Goal: Task Accomplishment & Management: Manage account settings

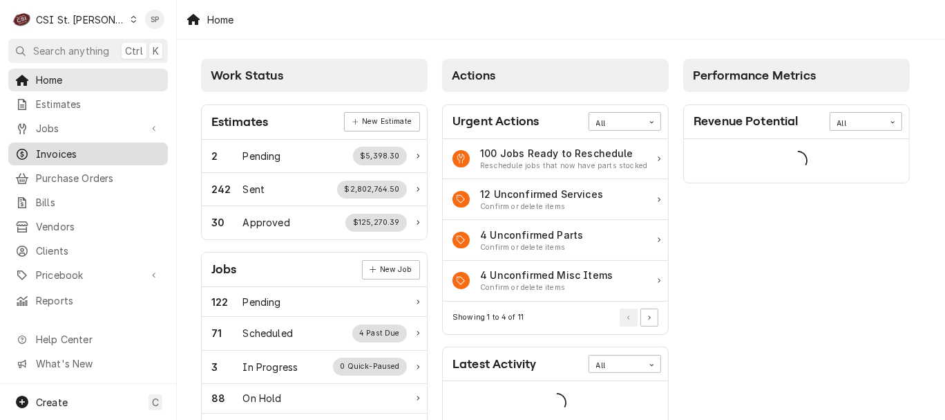
click at [62, 152] on span "Invoices" at bounding box center [98, 154] width 125 height 15
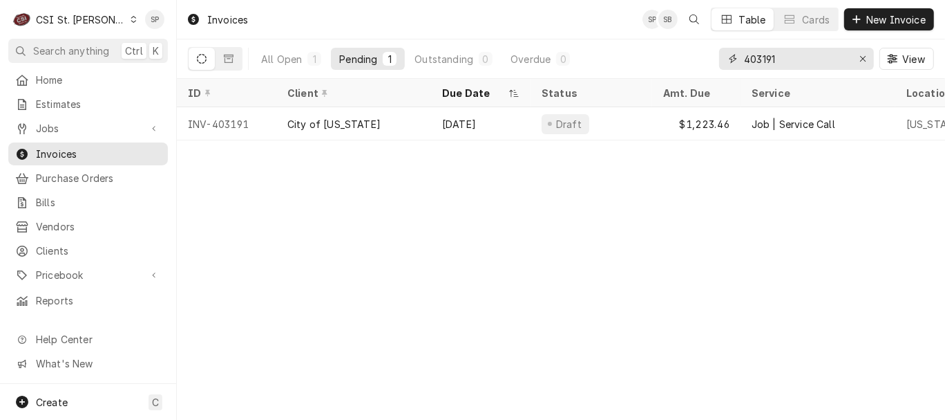
click at [791, 65] on input "403191" at bounding box center [796, 59] width 104 height 22
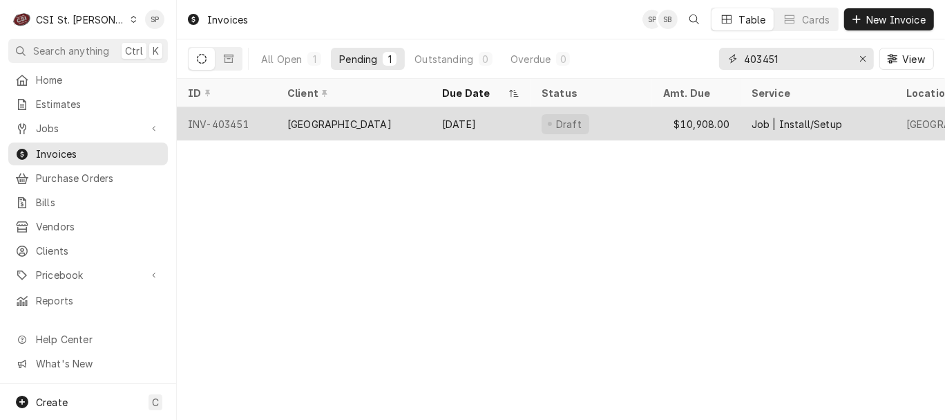
type input "403451"
click at [229, 125] on div "INV-403451" at bounding box center [227, 123] width 100 height 33
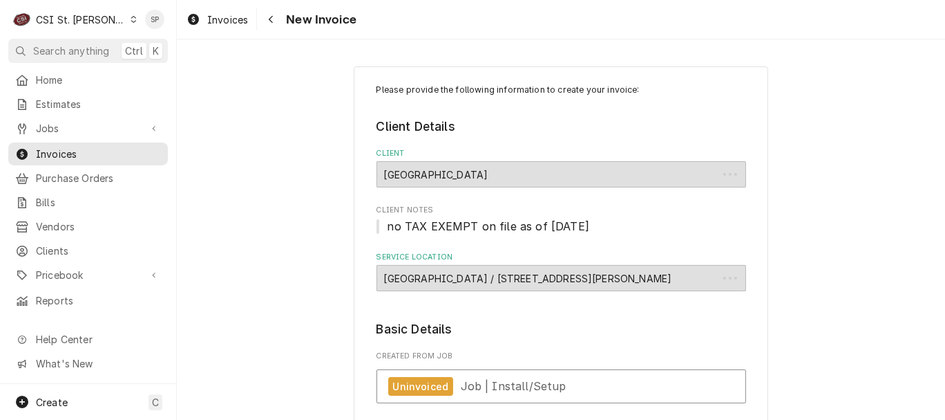
type textarea "x"
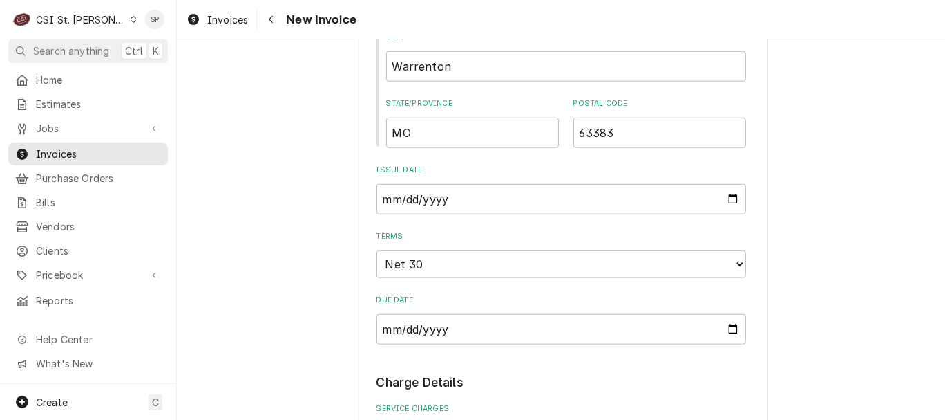
scroll to position [952, 0]
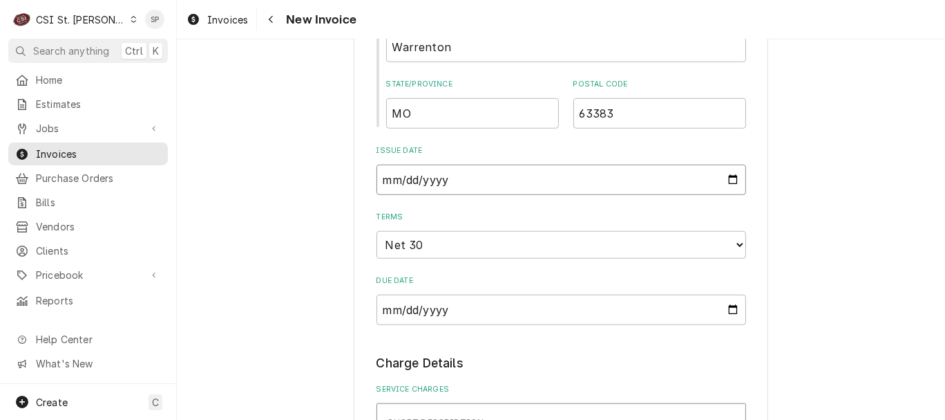
click at [724, 183] on input "2025-09-02" at bounding box center [562, 179] width 370 height 30
type input "2025-09-03"
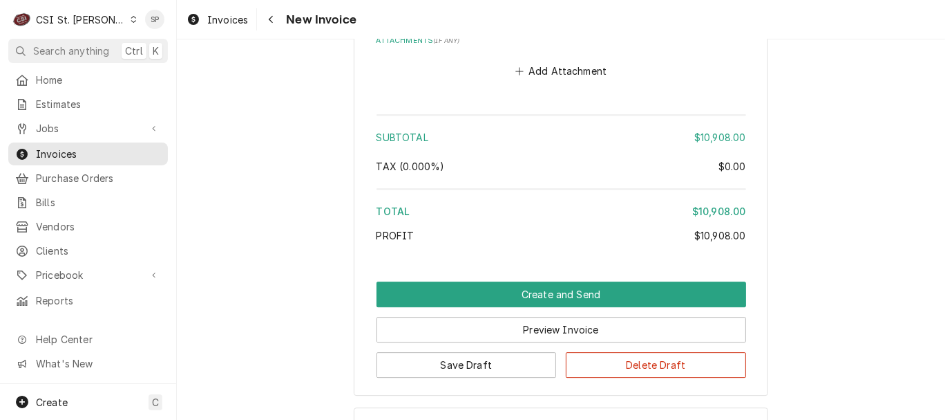
scroll to position [3174, 0]
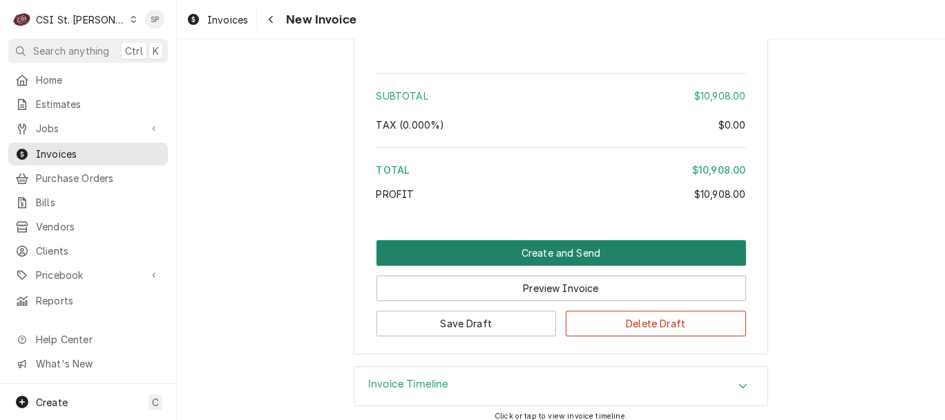
click at [568, 240] on button "Create and Send" at bounding box center [562, 253] width 370 height 26
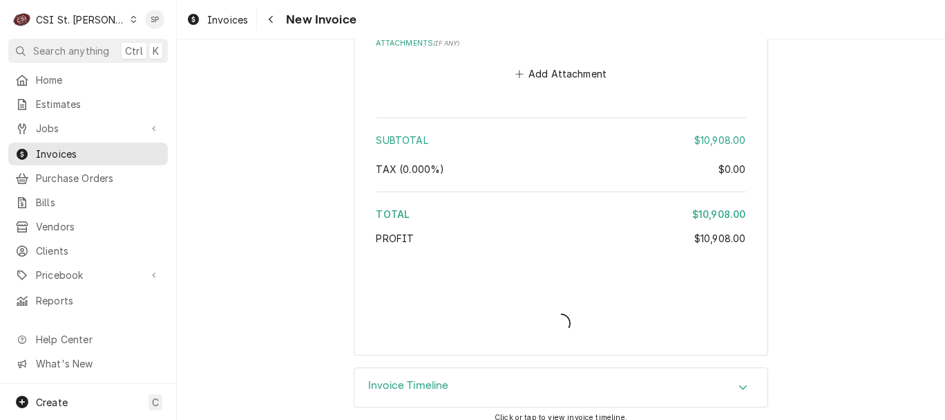
type textarea "x"
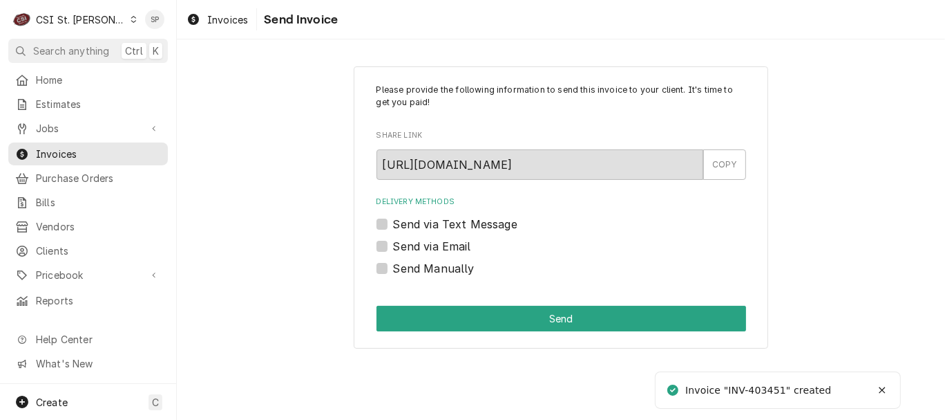
click at [393, 247] on label "Send via Email" at bounding box center [432, 246] width 78 height 17
click at [393, 247] on input "Send via Email" at bounding box center [578, 253] width 370 height 30
checkbox input "true"
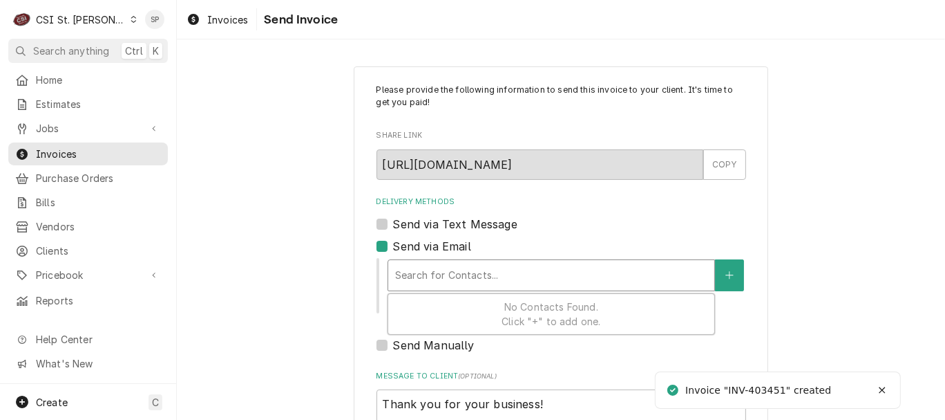
click at [426, 285] on div "Delivery Methods" at bounding box center [551, 275] width 312 height 25
click at [726, 270] on icon "Create New Contact" at bounding box center [730, 275] width 8 height 10
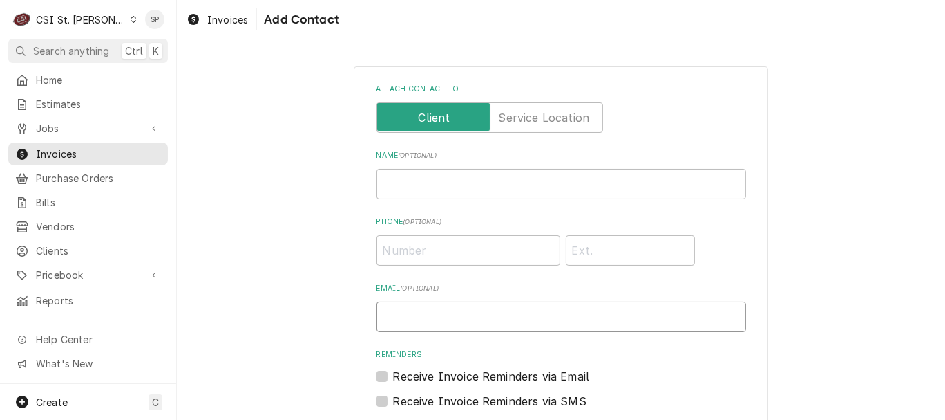
click at [659, 317] on input "Email ( optional )" at bounding box center [562, 316] width 370 height 30
type input "vicky.stuesse@csi1.com"
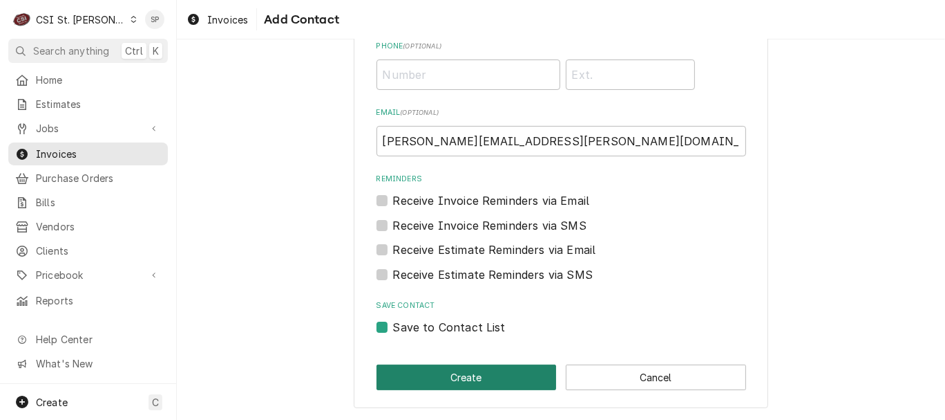
click at [427, 376] on button "Create" at bounding box center [467, 377] width 180 height 26
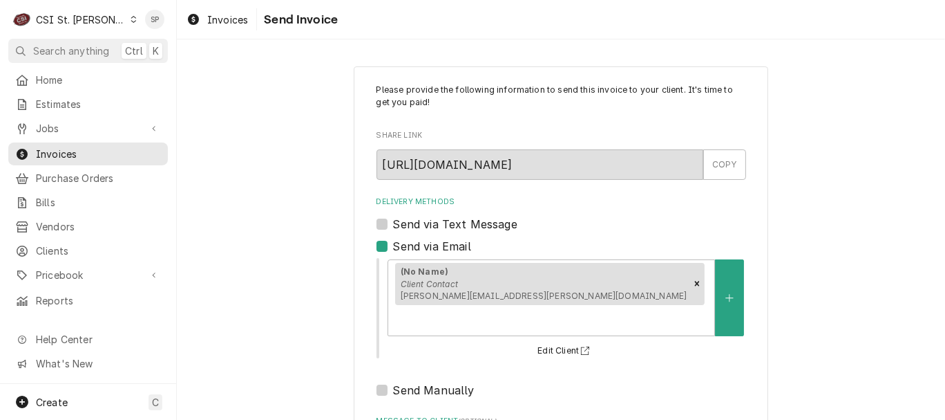
scroll to position [184, 0]
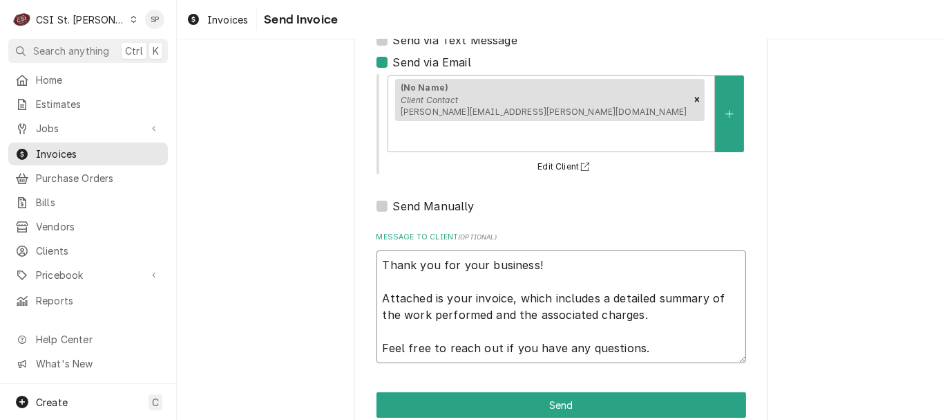
drag, startPoint x: 391, startPoint y: 238, endPoint x: 787, endPoint y: 382, distance: 420.9
click at [787, 382] on div "Please provide the following information to send this invoice to your client. I…" at bounding box center [561, 158] width 769 height 577
type textarea "x"
type textarea "a"
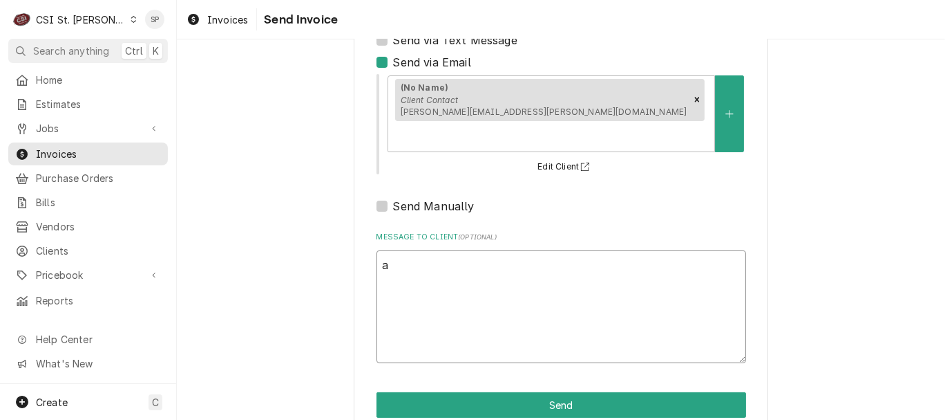
type textarea "x"
type textarea "az"
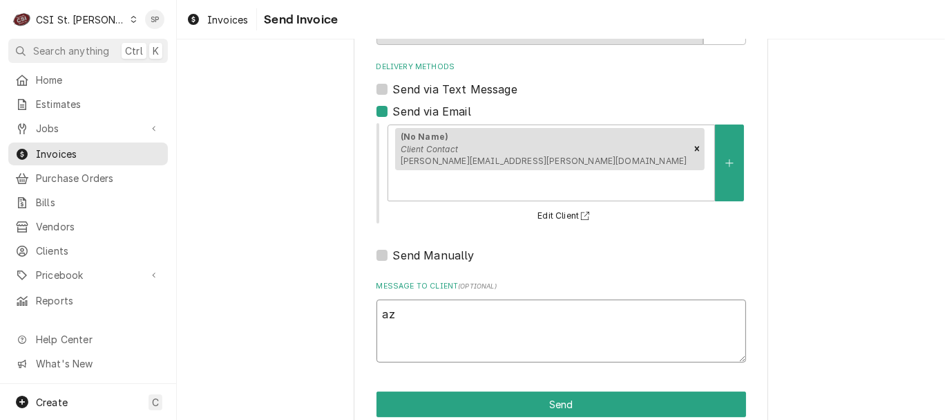
type textarea "x"
type textarea "a"
type textarea "x"
type textarea "d"
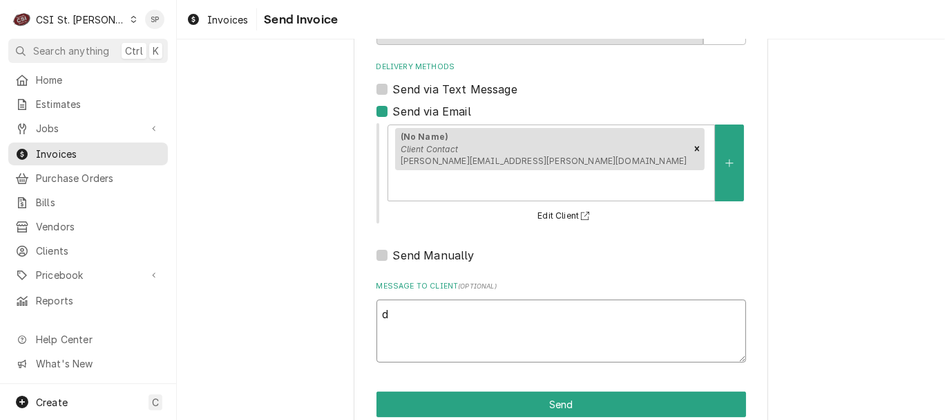
type textarea "x"
type textarea "da"
type textarea "x"
type textarea "dav"
type textarea "x"
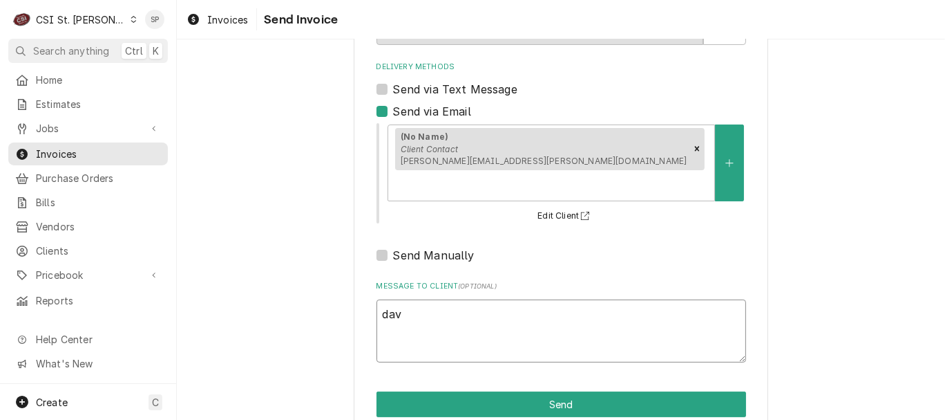
type textarea "dave"
type textarea "x"
type textarea "dave"
type textarea "x"
type textarea "dave a"
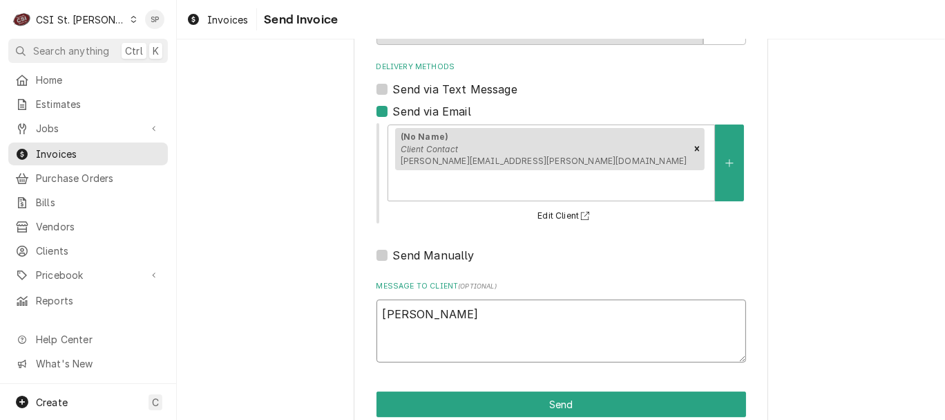
type textarea "x"
type textarea "dave ap"
type textarea "x"
type textarea "dave app"
type textarea "x"
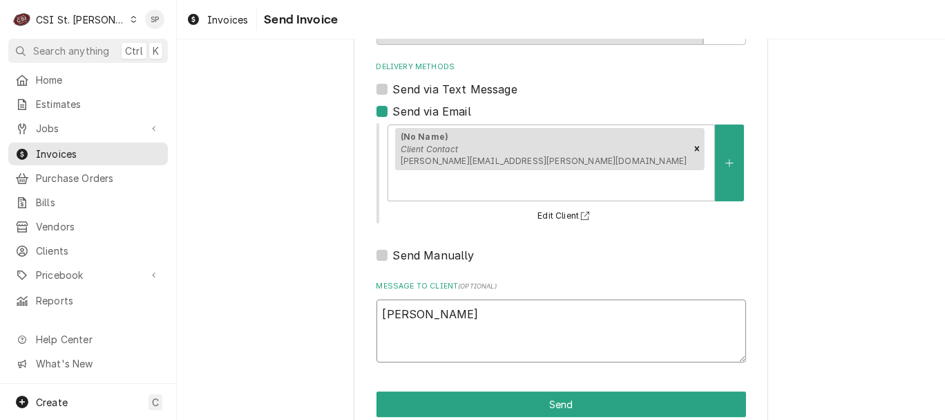
type textarea "dave appr"
type textarea "x"
type textarea "dave appro"
type textarea "x"
type textarea "dave approv"
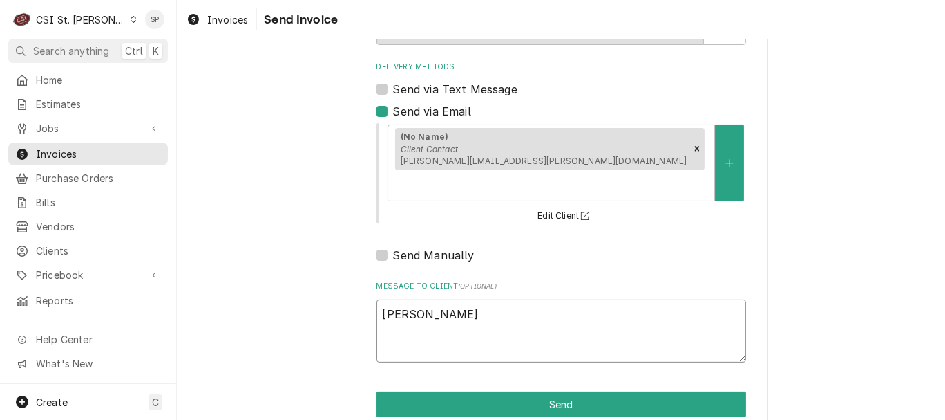
type textarea "x"
type textarea "dave approve"
type textarea "x"
type textarea "dave approved"
type textarea "x"
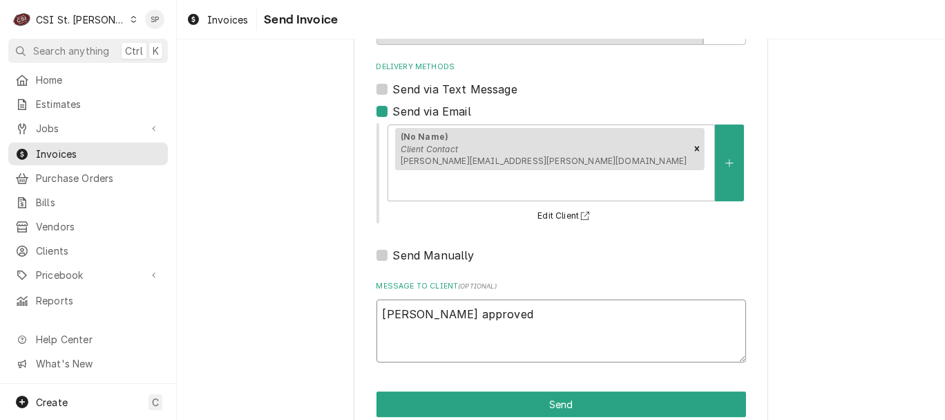
type textarea "dave approved"
type textarea "x"
type textarea "dave approved t"
type textarea "x"
type textarea "dave approved th"
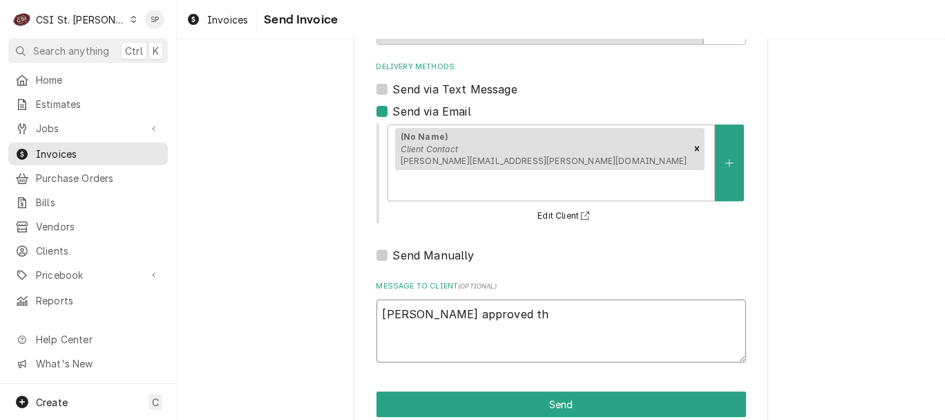
type textarea "x"
type textarea "dave approved thi"
type textarea "x"
type textarea "dave approved this"
type textarea "x"
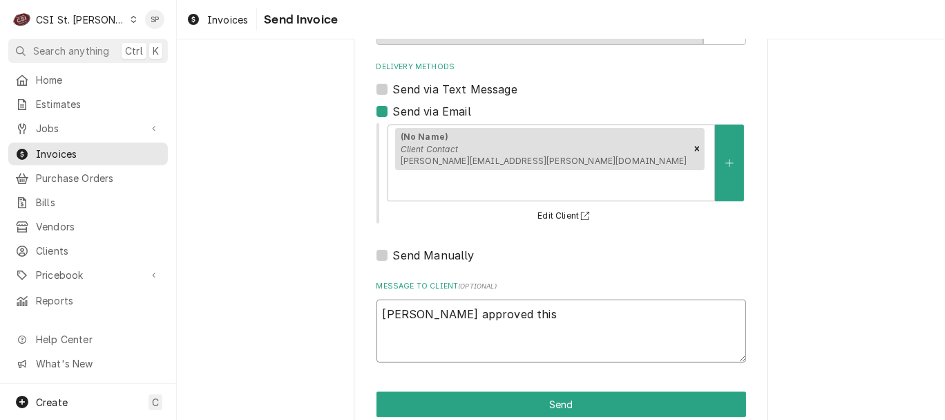
type textarea "dave approved this-"
type textarea "x"
type textarea "dave approved this-s"
type textarea "x"
type textarea "dave approved this-si"
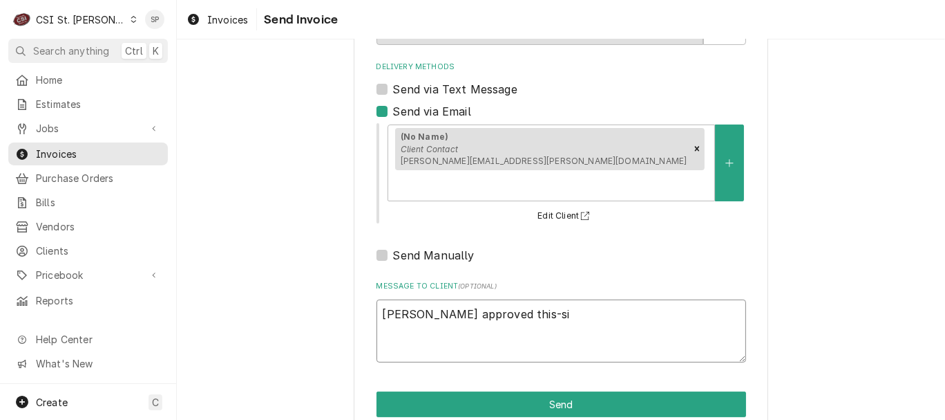
type textarea "x"
type textarea "dave approved this-sin"
type textarea "x"
type textarea "dave approved this-sinc"
type textarea "x"
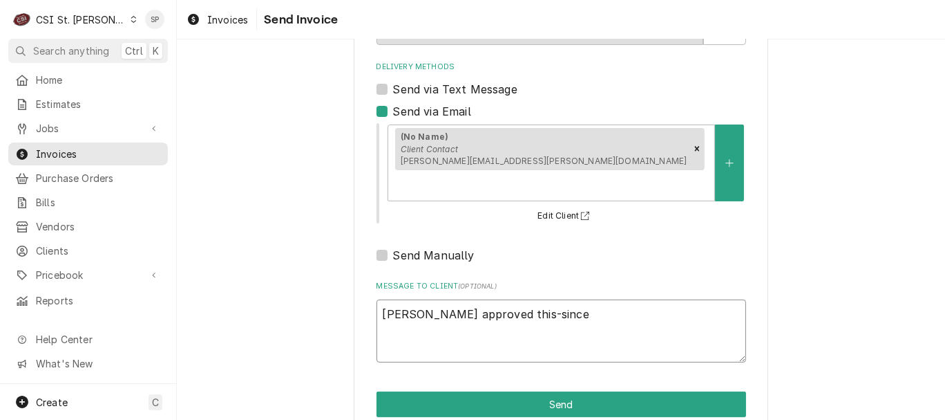
type textarea "dave approved this-since"
type textarea "x"
type textarea "dave approved this-since i"
type textarea "x"
type textarea "dave approved this-since it"
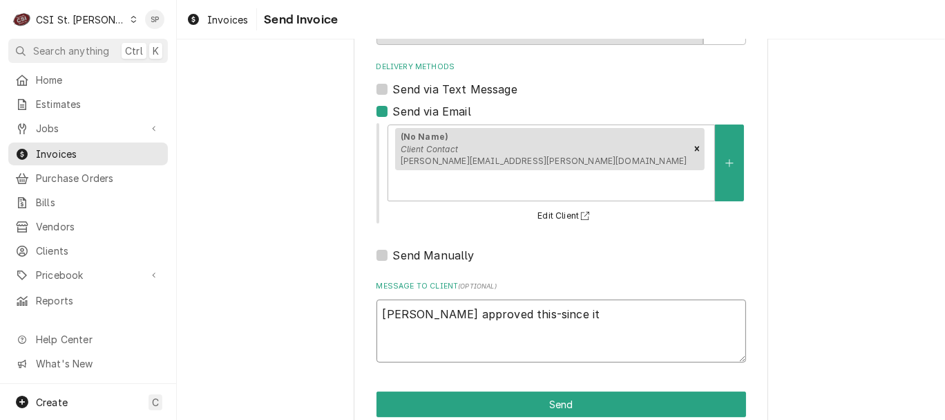
type textarea "x"
type textarea "dave approved this-since its"
type textarea "x"
type textarea "dave approved this-since its"
type textarea "x"
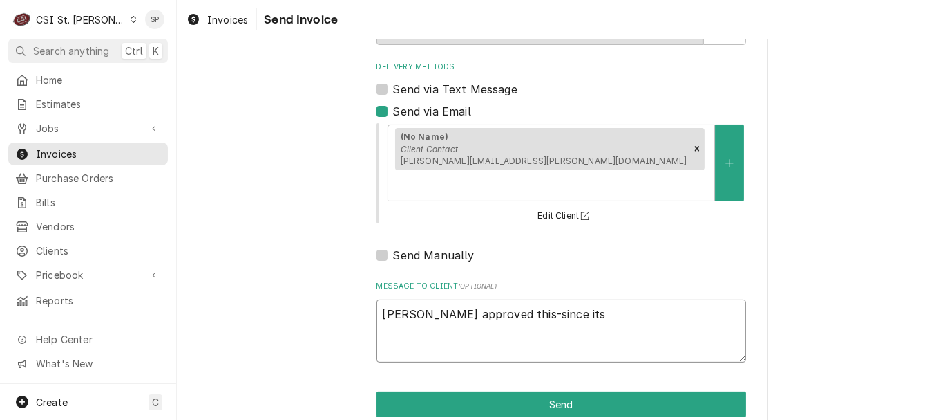
type textarea "dave approved this-since its a"
type textarea "x"
type textarea "dave approved this-since its a"
type textarea "x"
type textarea "dave approved this-since its a l"
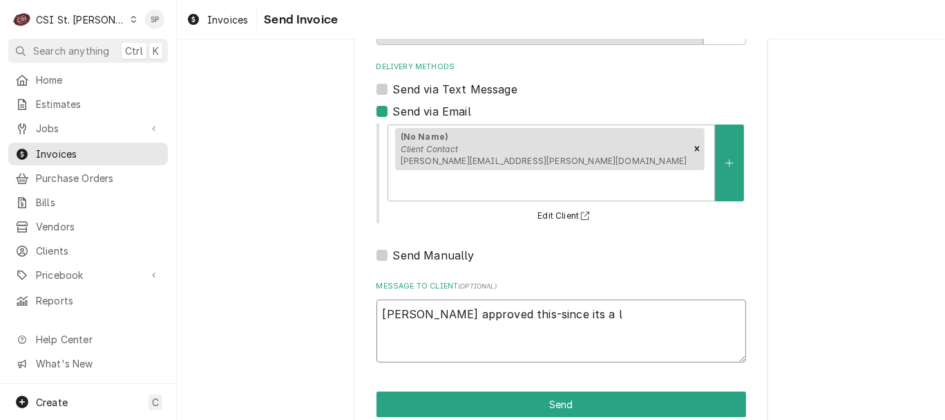
type textarea "x"
type textarea "dave approved this-since its a la"
type textarea "x"
type textarea "dave approved this-since its a lar"
type textarea "x"
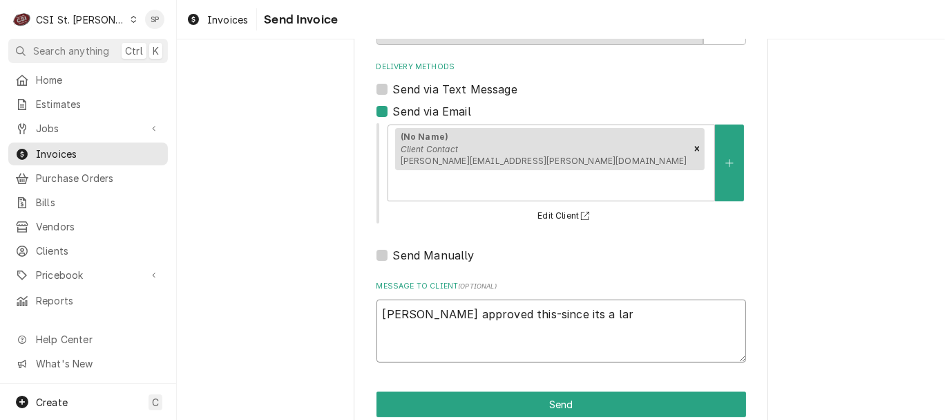
type textarea "dave approved this-since its a larg"
type textarea "x"
type textarea "dave approved this-since its a large"
type textarea "x"
type textarea "dave approved this-since its a large"
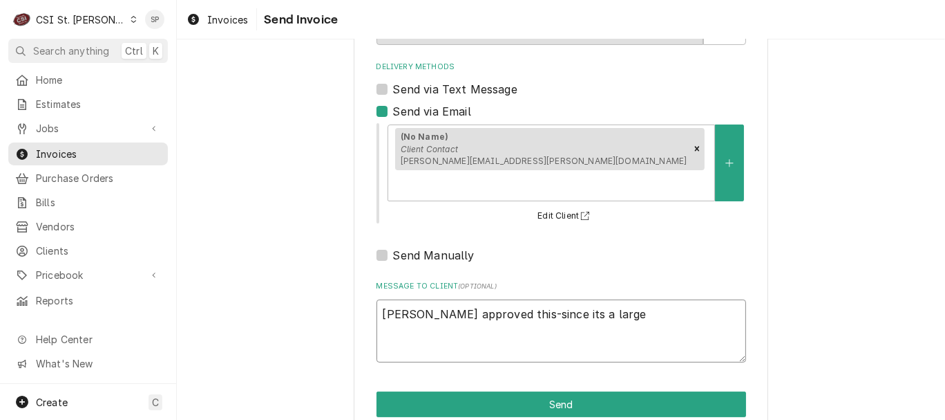
type textarea "x"
type textarea "dave approved this-since its a large a"
type textarea "x"
type textarea "dave approved this-since its a large am"
type textarea "x"
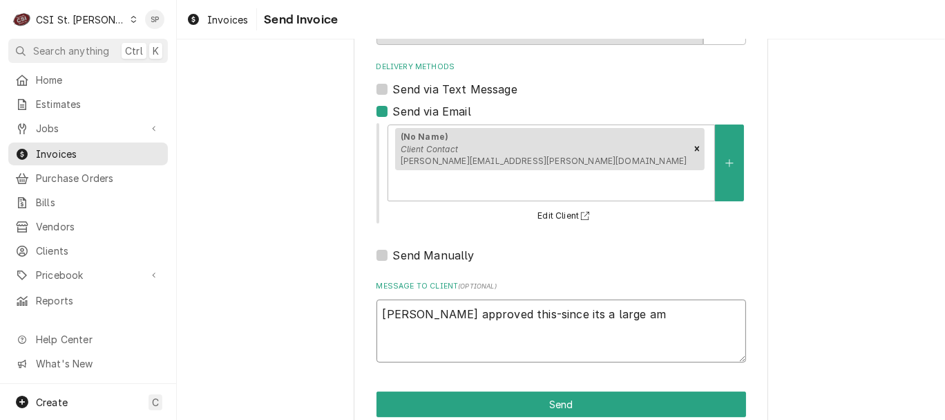
type textarea "dave approved this-since its a large amo"
type textarea "x"
type textarea "dave approved this-since its a large amou"
type textarea "x"
type textarea "dave approved this-since its a large amoun"
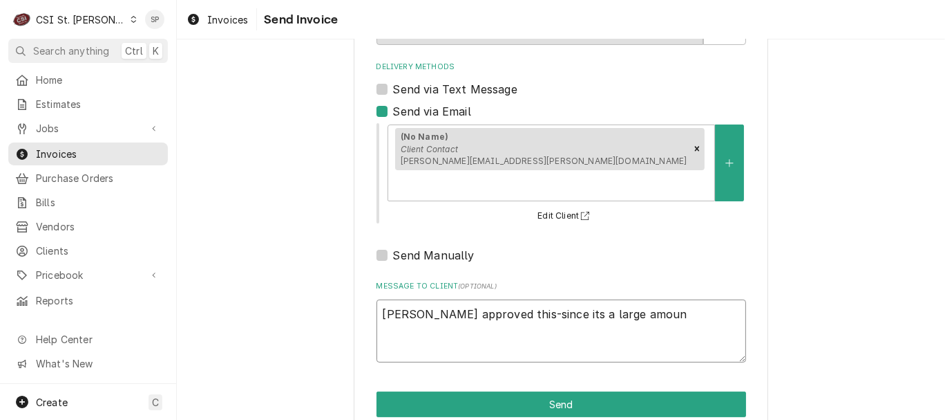
type textarea "x"
type textarea "dave approved this-since its a large amount"
type textarea "x"
type textarea "dave approved this-since its a large amount,"
type textarea "x"
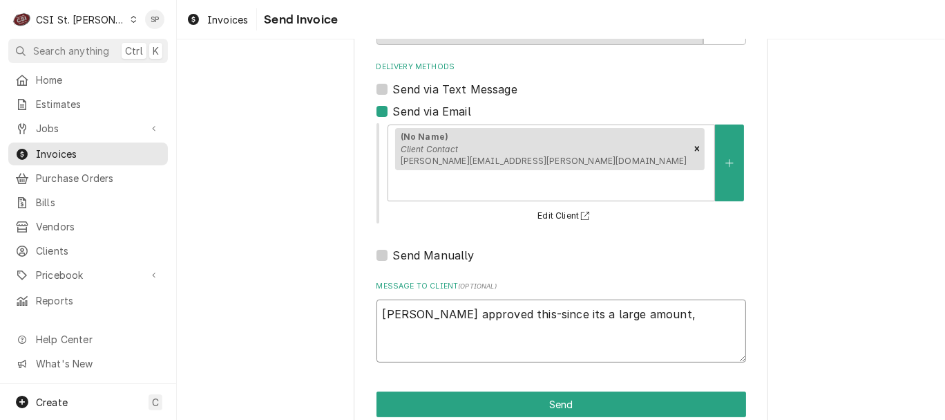
type textarea "dave approved this-since its a large amount,"
type textarea "x"
type textarea "dave approved this-since its a large amount, w"
type textarea "x"
type textarea "dave approved this-since its a large amount, wa"
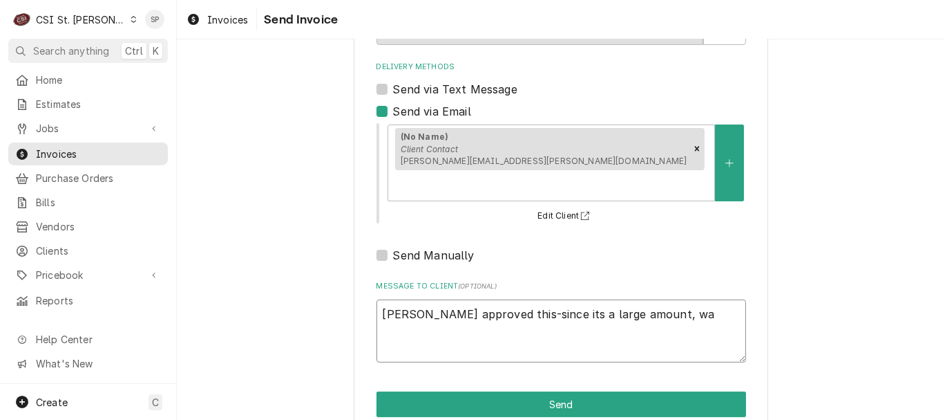
type textarea "x"
type textarea "dave approved this-since its a large amount, wan"
type textarea "x"
type textarea "dave approved this-since its a large amount, want"
type textarea "x"
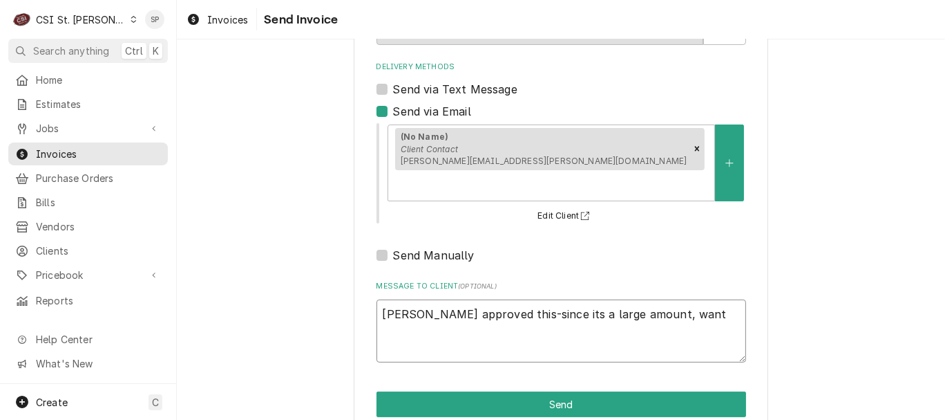
type textarea "dave approved this-since its a large amount, wantd"
type textarea "x"
type textarea "dave approved this-since its a large amount, wantd"
type textarea "x"
type textarea "dave approved this-since its a large amount, wantd y"
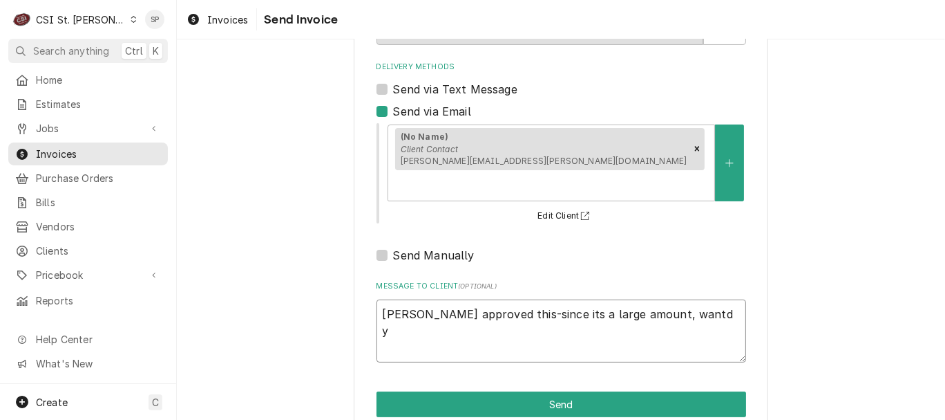
type textarea "x"
type textarea "dave approved this-since its a large amount, wantd"
type textarea "x"
type textarea "dave approved this-since its a large amount, wantd"
type textarea "x"
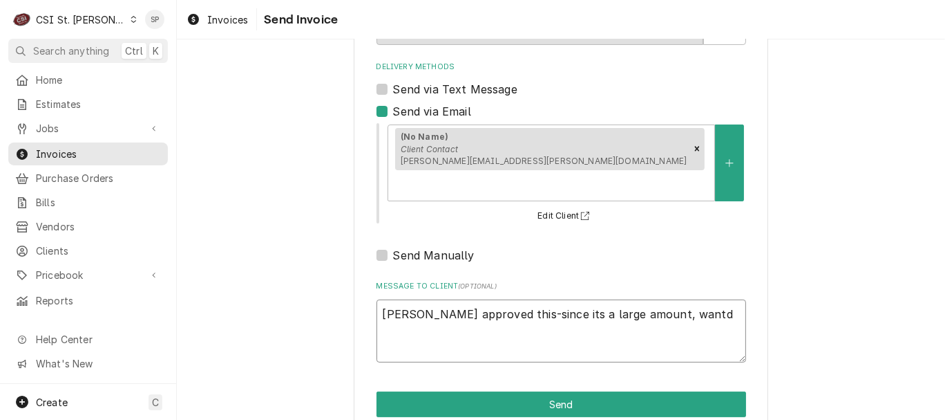
type textarea "dave approved this-since its a large amount, want"
type textarea "x"
type textarea "dave approved this-since its a large amount, wante"
type textarea "x"
type textarea "dave approved this-since its a large amount, wanted"
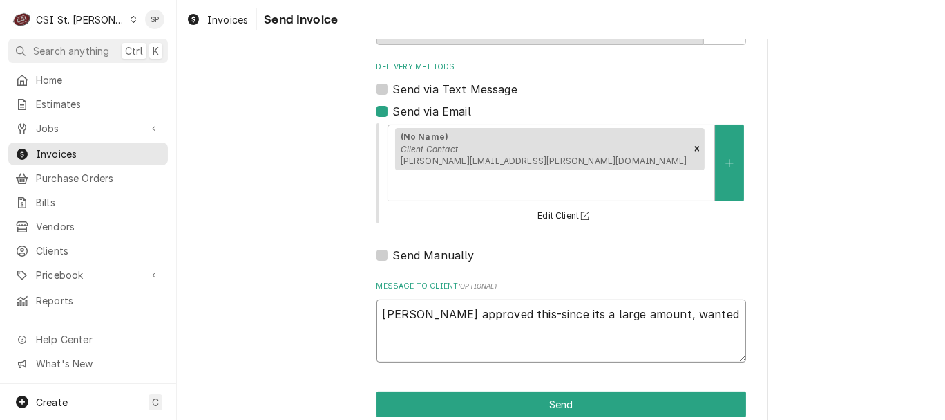
type textarea "x"
type textarea "dave approved this-since its a large amount, wanted"
type textarea "x"
type textarea "dave approved this-since its a large amount, wanted y"
type textarea "x"
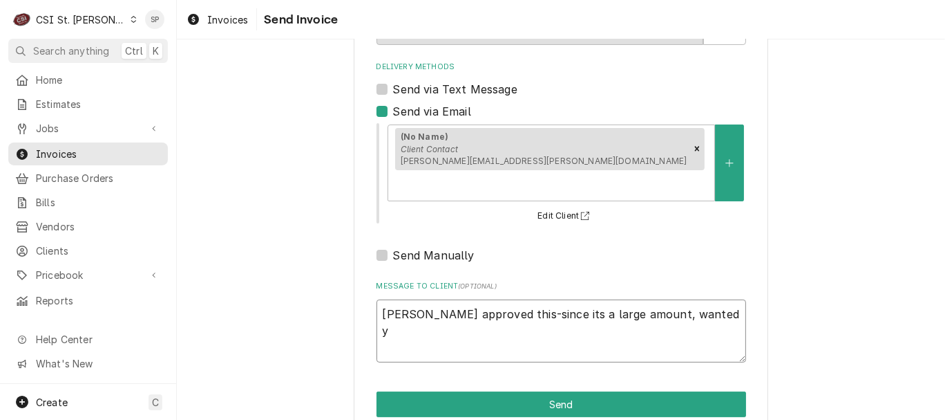
type textarea "dave approved this-since its a large amount, wanted yo"
type textarea "x"
type textarea "dave approved this-since its a large amount, wanted you"
type textarea "x"
type textarea "dave approved this-since its a large amount, wanted you"
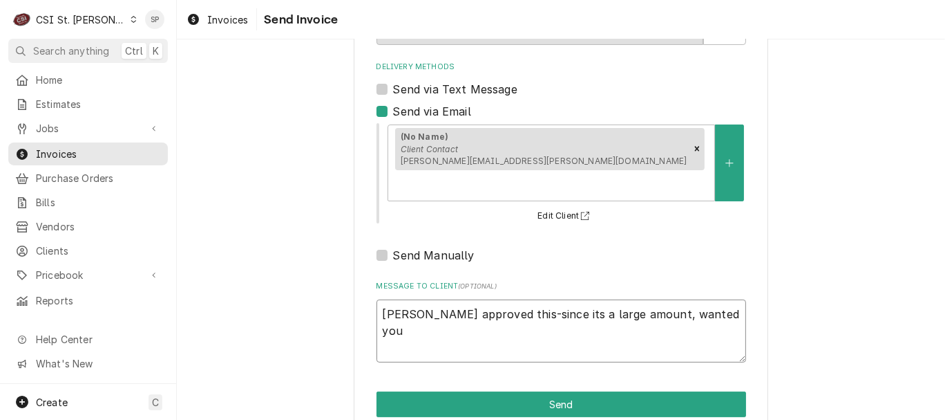
type textarea "x"
type textarea "dave approved this-since its a large amount, wanted you t"
type textarea "x"
type textarea "dave approved this-since its a large amount, wanted you to"
type textarea "x"
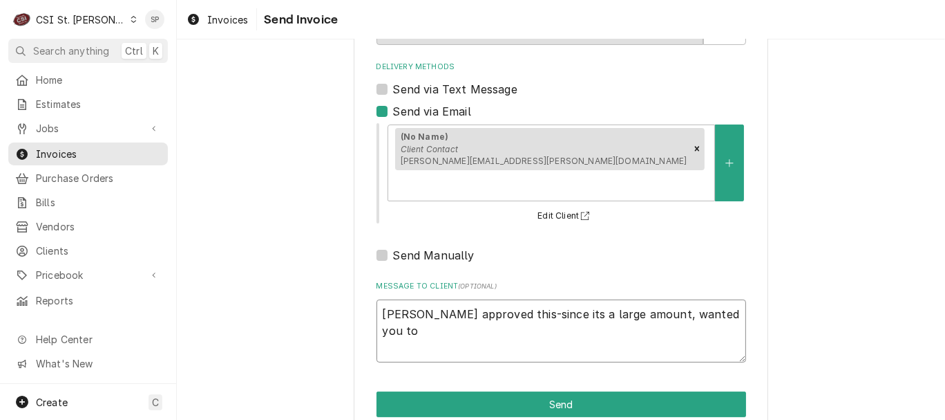
type textarea "dave approved this-since its a large amount, wanted you to"
type textarea "x"
type textarea "dave approved this-since its a large amount, wanted you to b"
type textarea "x"
type textarea "dave approved this-since its a large amount, wanted you to be"
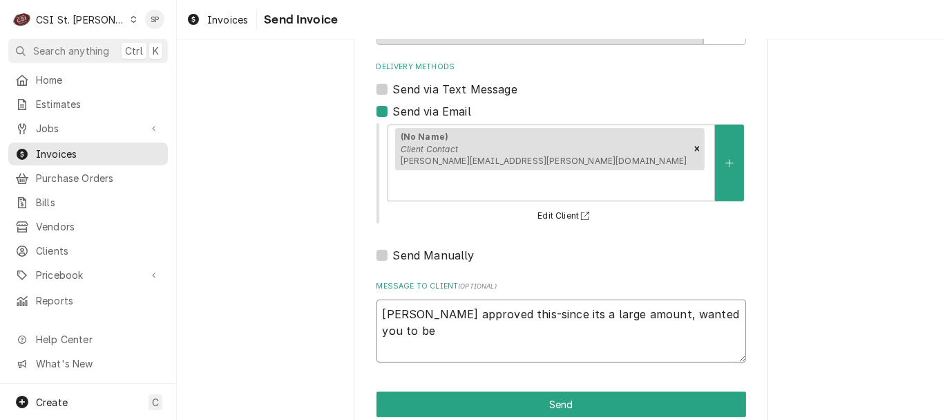
type textarea "x"
type textarea "dave approved this-since its a large amount, wanted you to be"
type textarea "x"
type textarea "dave approved this-since its a large amount, wanted you to be a"
type textarea "x"
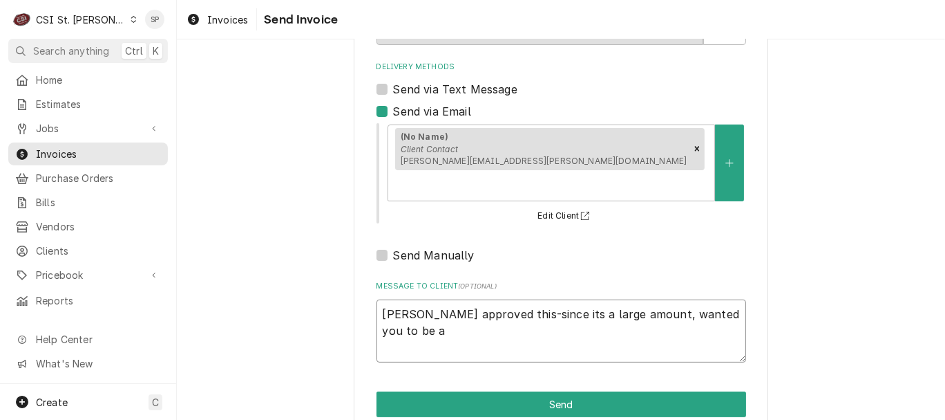
type textarea "dave approved this-since its a large amount, wanted you to be aw"
type textarea "x"
type textarea "dave approved this-since its a large amount, wanted you to be awa"
type textarea "x"
type textarea "dave approved this-since its a large amount, wanted you to be awar"
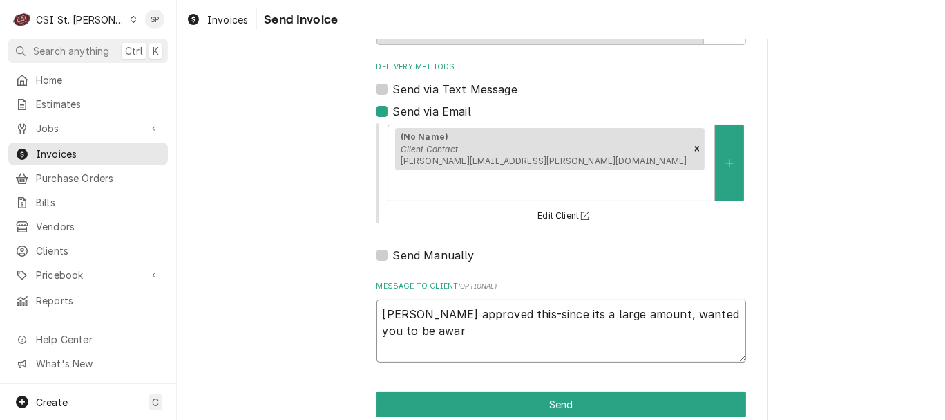
type textarea "x"
type textarea "dave approved this-since its a large amount, wanted you to be aware"
type textarea "x"
type textarea "dave approved this-since its a large amount, wanted you to be aware-"
type textarea "x"
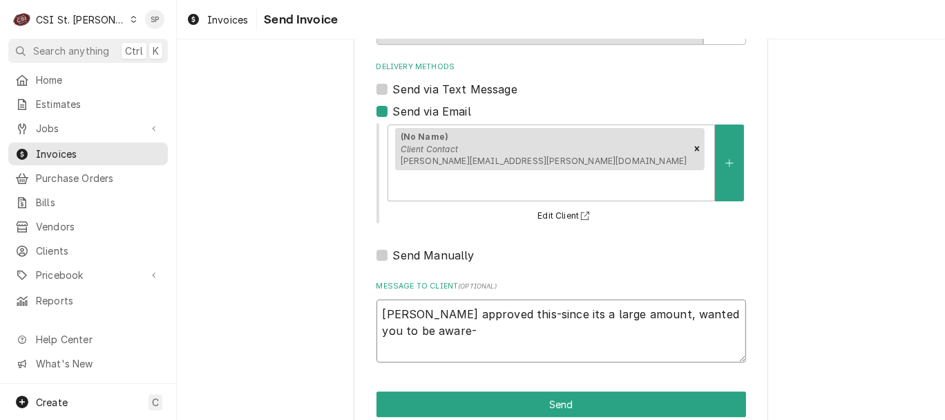
type textarea "dave approved this-since its a large amount, wanted you to be aware-t"
type textarea "x"
type textarea "dave approved this-since its a large amount, wanted you to be aware-the"
type textarea "x"
type textarea "dave approved this-since its a large amount, wanted you to be aware-ther"
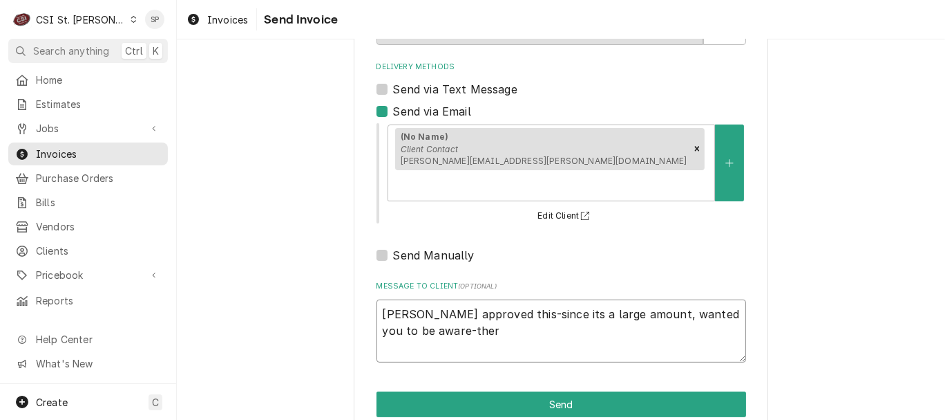
type textarea "x"
type textarea "dave approved this-since its a large amount, wanted you to be aware-there"
type textarea "x"
type textarea "dave approved this-since its a large amount, wanted you to be aware-there"
type textarea "x"
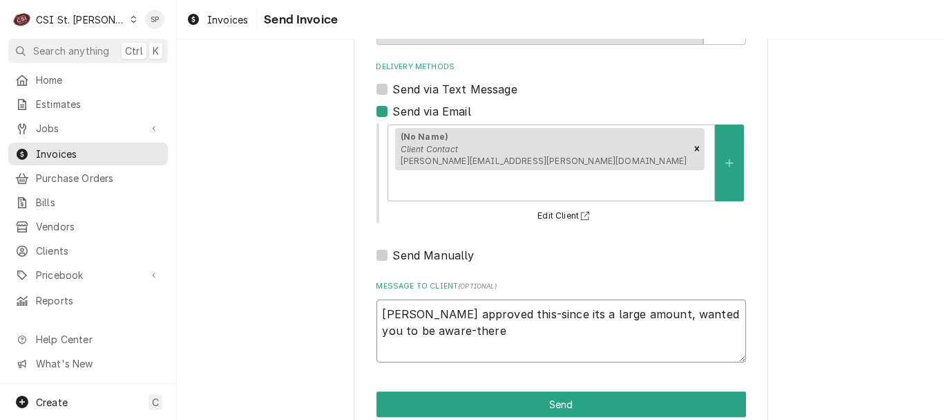
type textarea "dave approved this-since its a large amount, wanted you to be aware-there i"
type textarea "x"
type textarea "dave approved this-since its a large amount, wanted you to be aware-there is"
type textarea "x"
type textarea "dave approved this-since its a large amount, wanted you to be aware-there is"
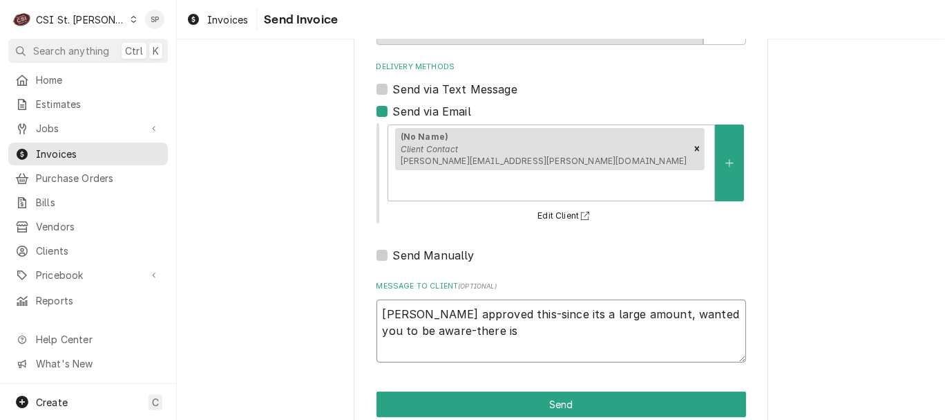
type textarea "x"
type textarea "dave approved this-since its a large amount, wanted you to be aware-there is n"
type textarea "x"
type textarea "dave approved this-since its a large amount, wanted you to be aware-there is no"
type textarea "x"
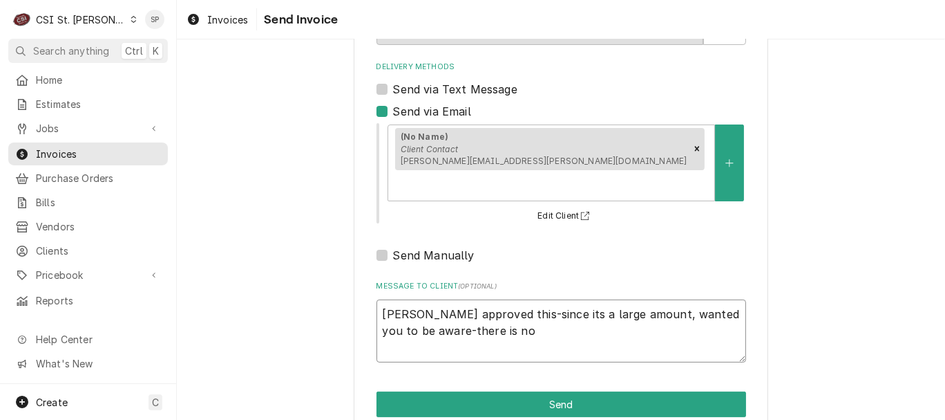
type textarea "dave approved this-since its a large amount, wanted you to be aware-there is no"
type textarea "x"
type textarea "dave approved this-since its a large amount, wanted you to be aware-there is no…"
type textarea "x"
type textarea "dave approved this-since its a large amount, wanted you to be aware-there is no…"
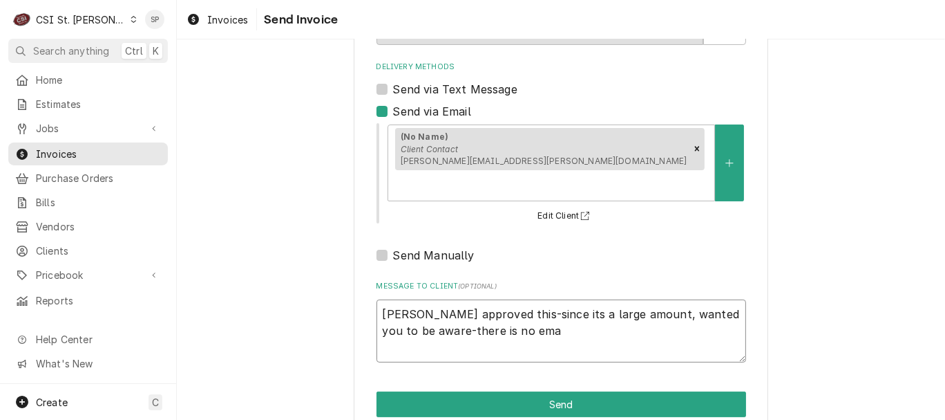
type textarea "x"
type textarea "dave approved this-since its a large amount, wanted you to be aware-there is no…"
type textarea "x"
type textarea "dave approved this-since its a large amount, wanted you to be aware-there is no…"
type textarea "x"
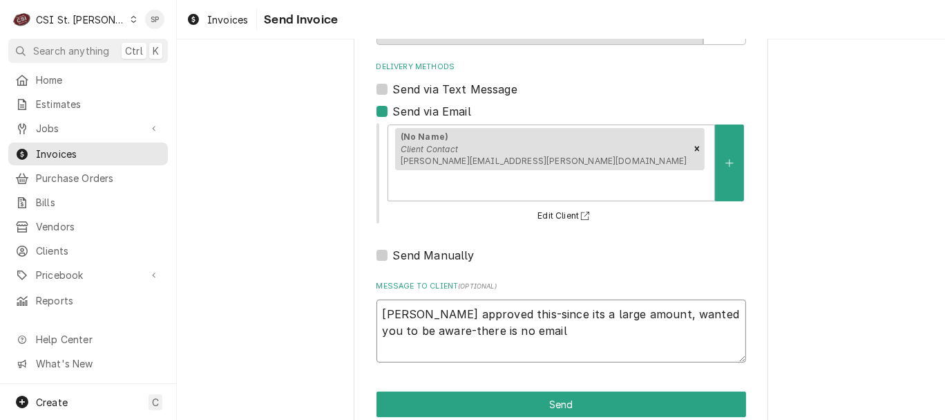
type textarea "dave approved this-since its a large amount, wanted you to be aware-there is no…"
type textarea "x"
type textarea "dave approved this-since its a large amount, wanted you to be aware-there is no…"
type textarea "x"
type textarea "dave approved this-since its a large amount, wanted you to be aware-there is no…"
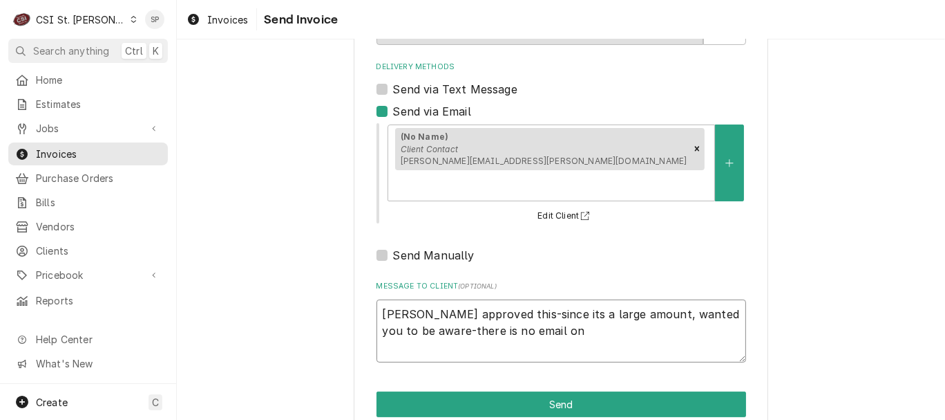
type textarea "x"
type textarea "dave approved this-since its a large amount, wanted you to be aware-there is no…"
type textarea "x"
type textarea "dave approved this-since its a large amount, wanted you to be aware-there is no…"
type textarea "x"
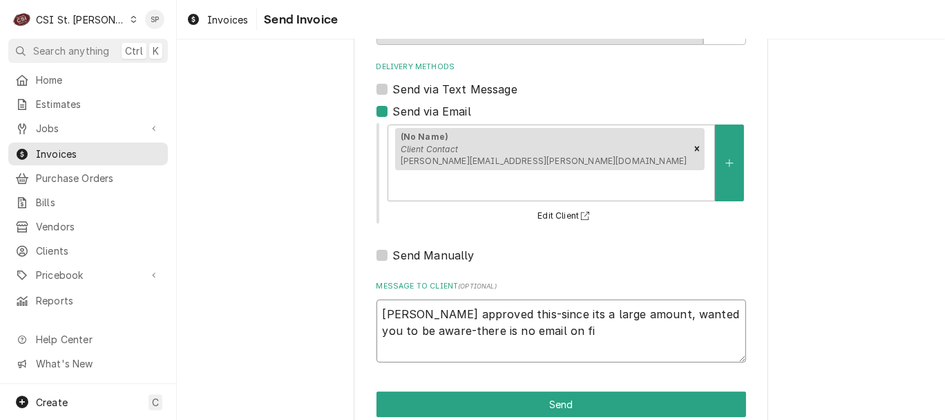
type textarea "dave approved this-since its a large amount, wanted you to be aware-there is no…"
type textarea "x"
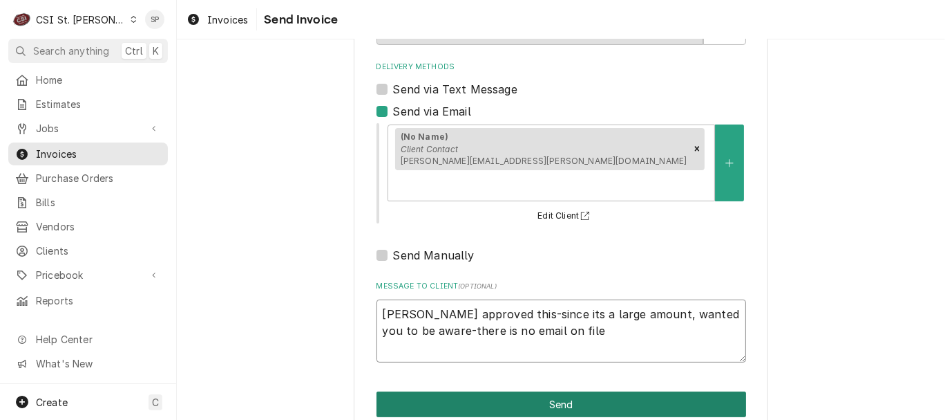
type textarea "dave approved this-since its a large amount, wanted you to be aware-there is no…"
click at [587, 391] on button "Send" at bounding box center [562, 404] width 370 height 26
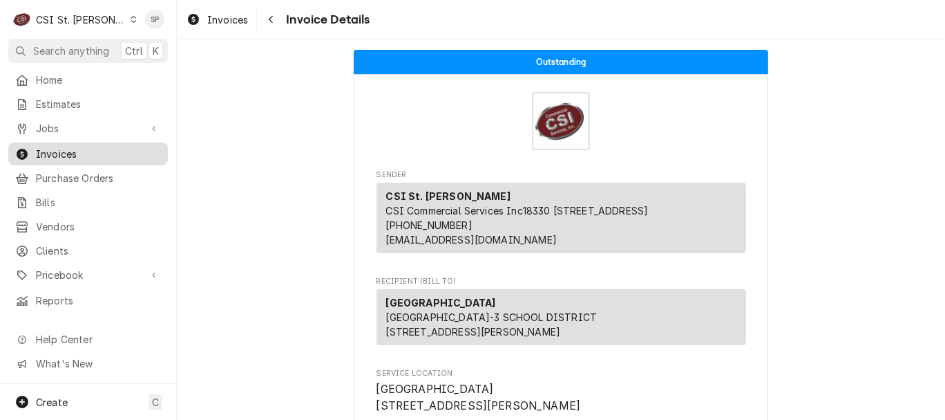
click at [86, 156] on span "Invoices" at bounding box center [98, 154] width 125 height 15
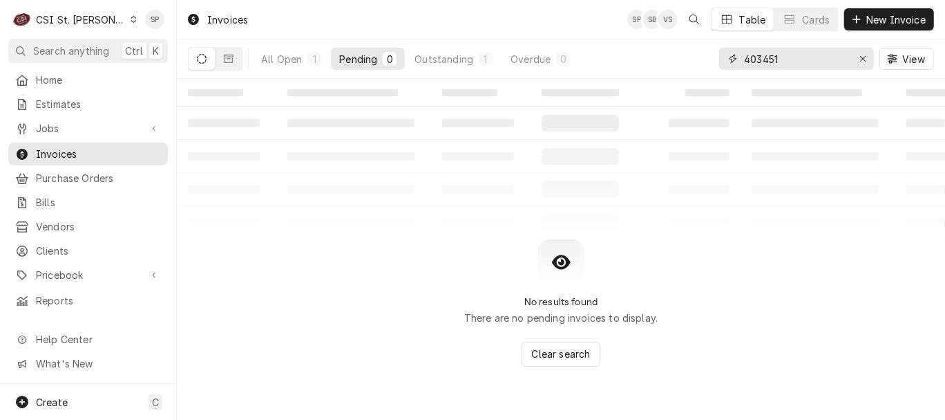
click at [782, 53] on input "403451" at bounding box center [796, 59] width 104 height 22
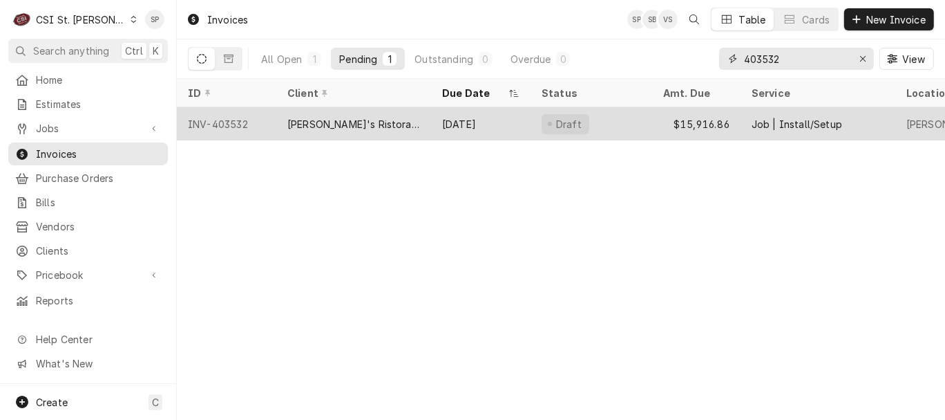
type input "403532"
click at [234, 120] on div "INV-403532" at bounding box center [227, 123] width 100 height 33
